Goal: Information Seeking & Learning: Learn about a topic

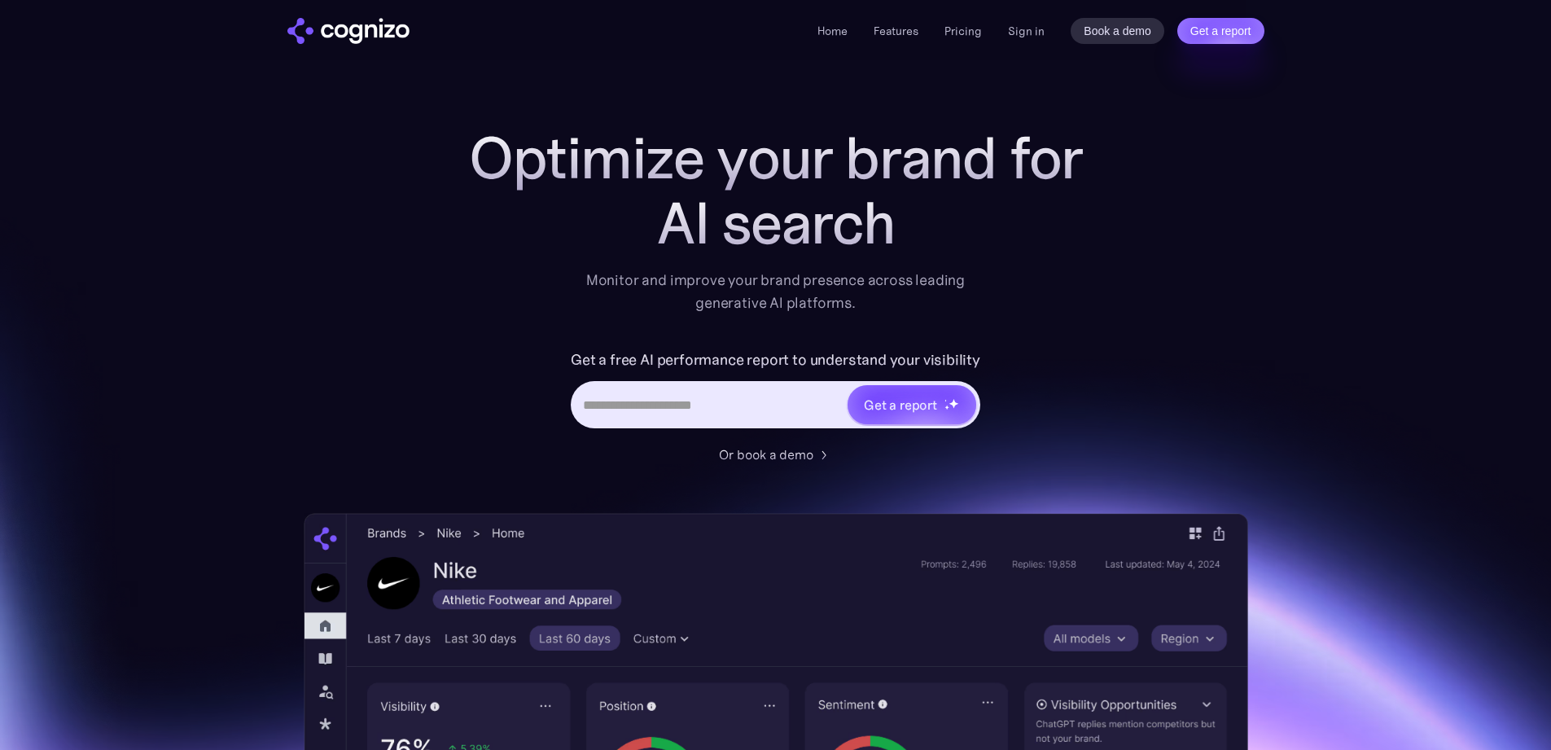
click at [973, 33] on link "Pricing" at bounding box center [962, 31] width 37 height 15
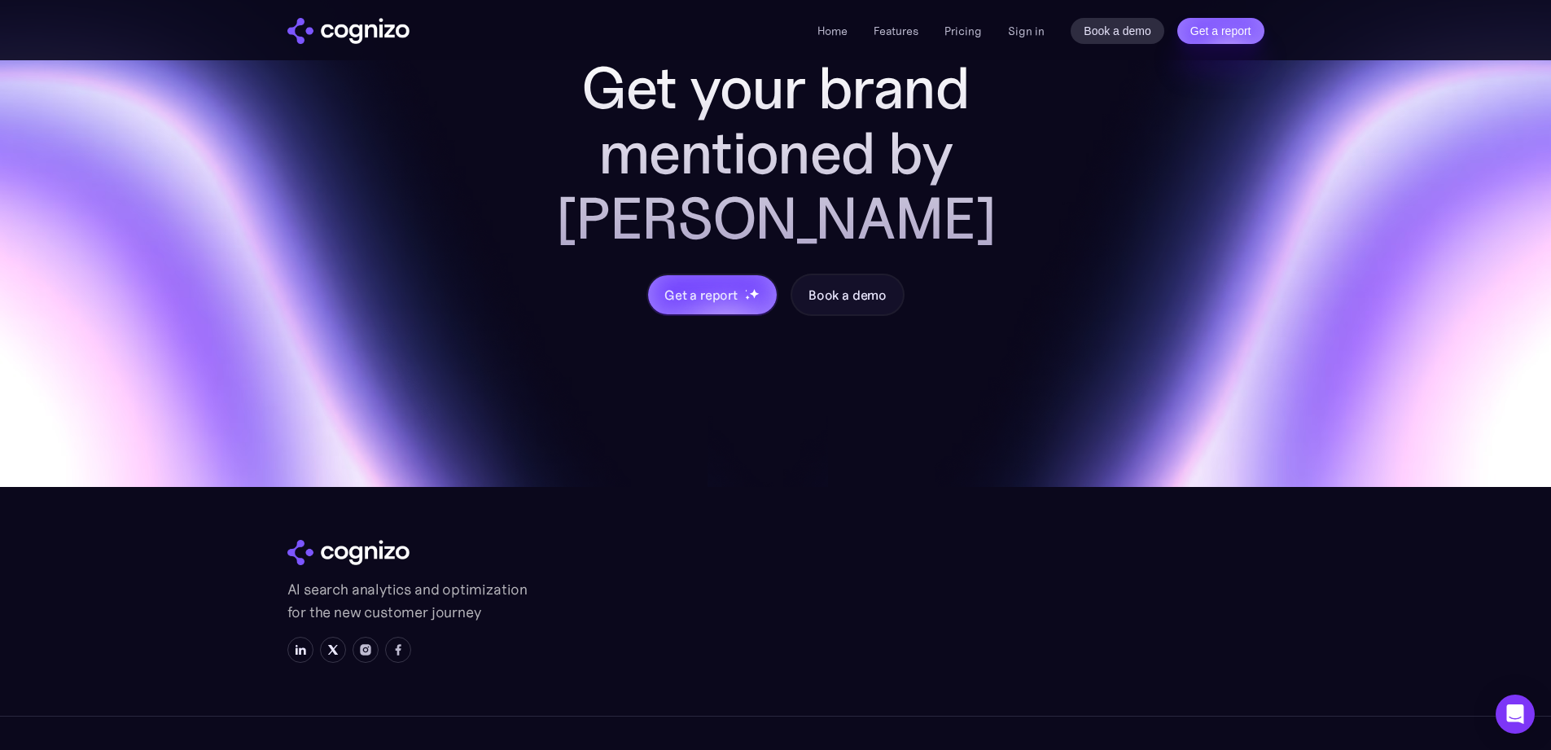
scroll to position [4885, 0]
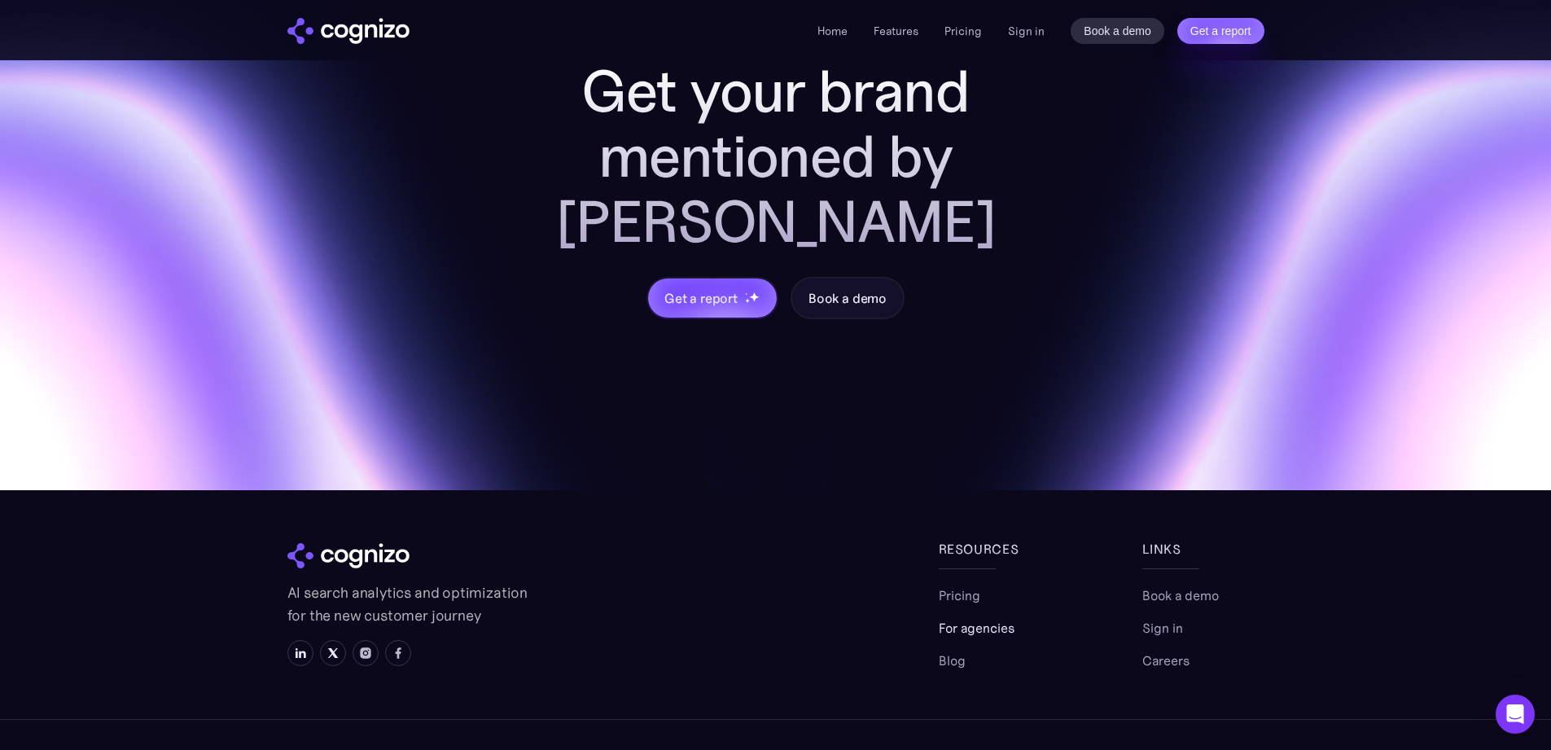
click at [972, 618] on link "For agencies" at bounding box center [976, 628] width 76 height 20
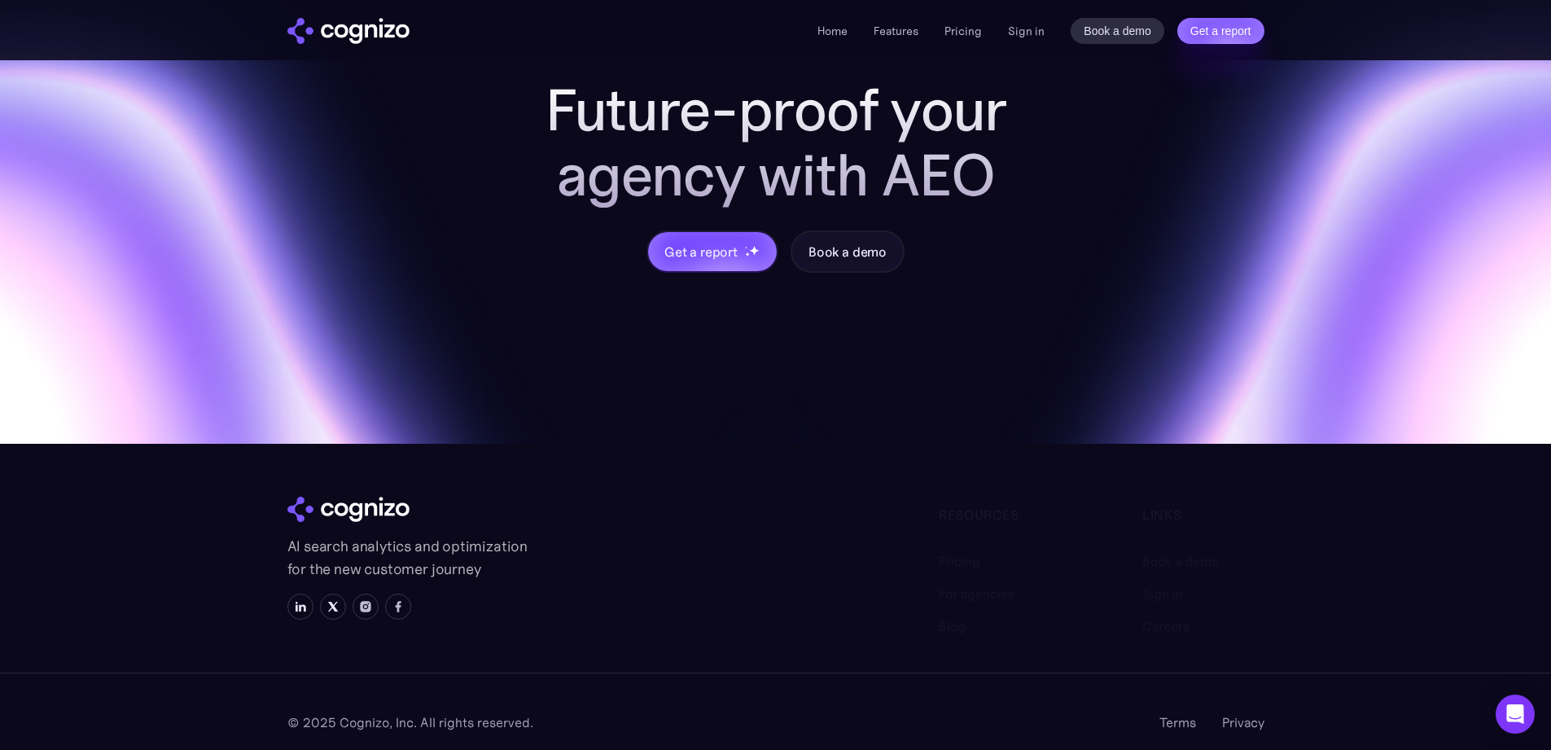
scroll to position [1813, 0]
